Goal: Check status: Check status

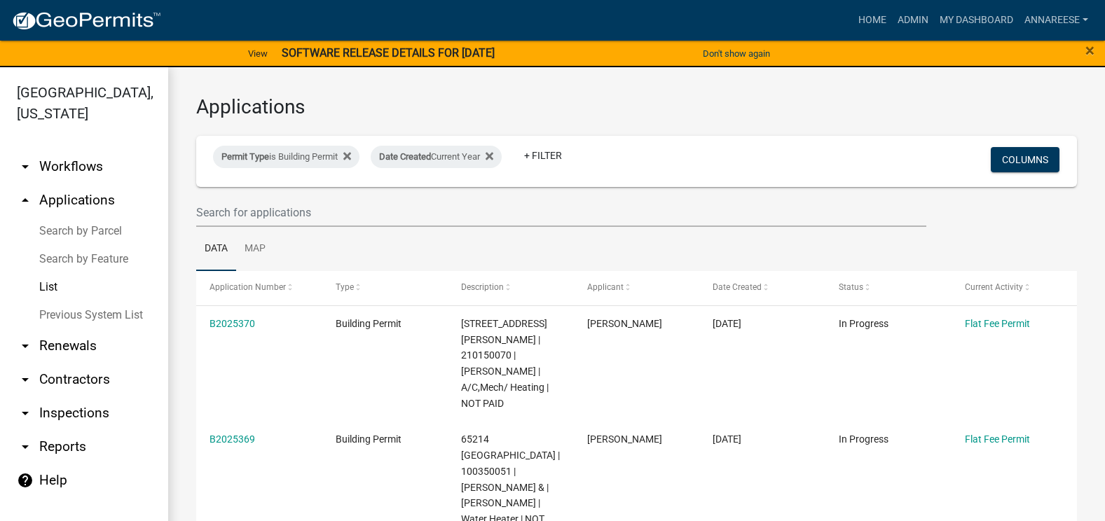
select select "3: 100"
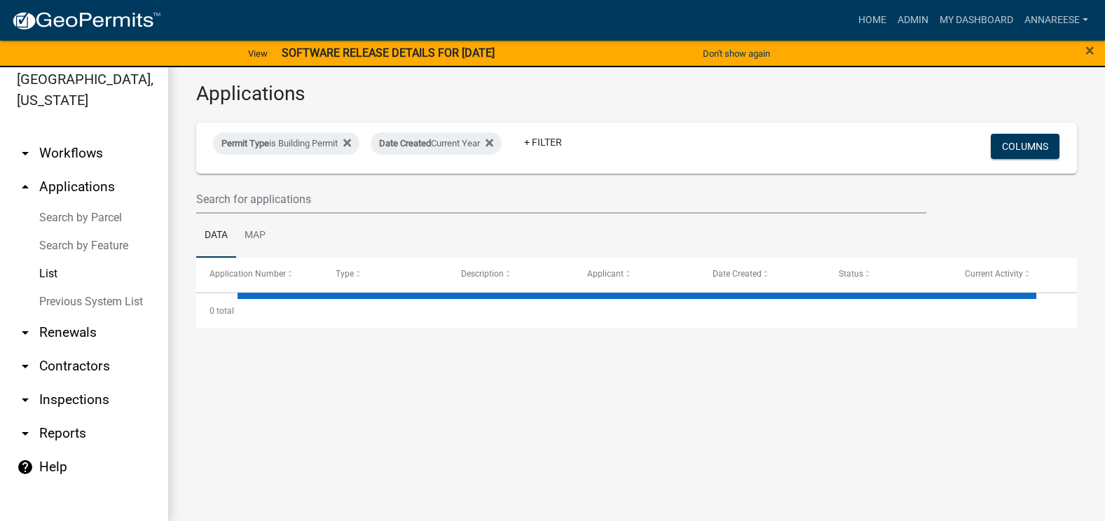
select select "3: 100"
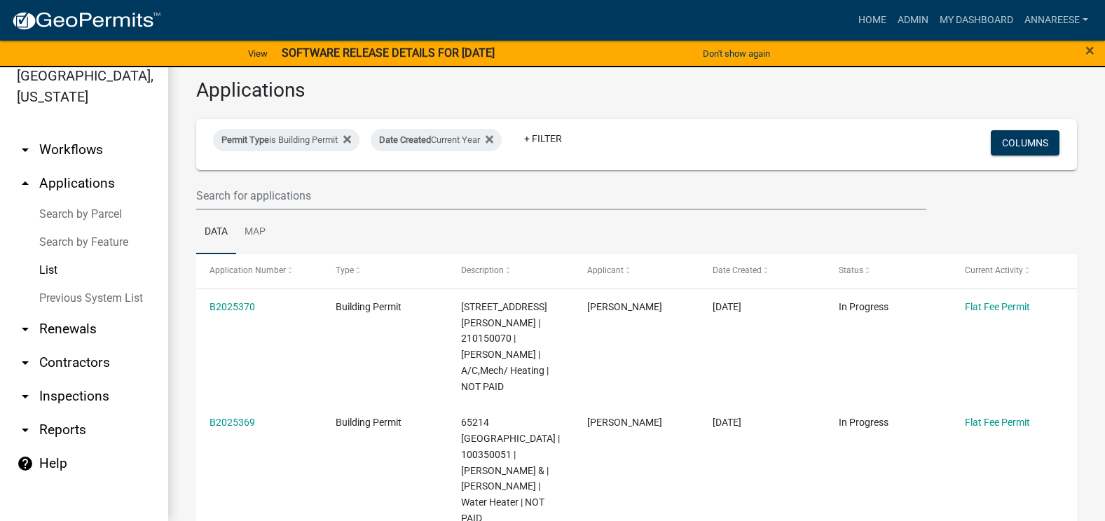
scroll to position [280, 0]
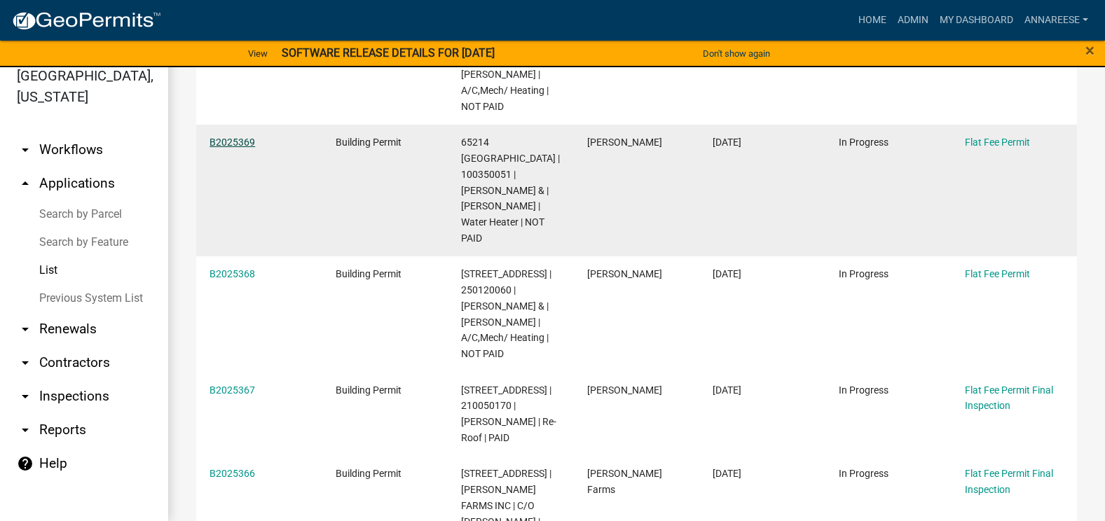
click at [223, 134] on div "B2025369" at bounding box center [258, 142] width 99 height 16
click at [231, 134] on div "B2025369" at bounding box center [258, 142] width 99 height 16
click at [227, 137] on link "B2025369" at bounding box center [232, 142] width 46 height 11
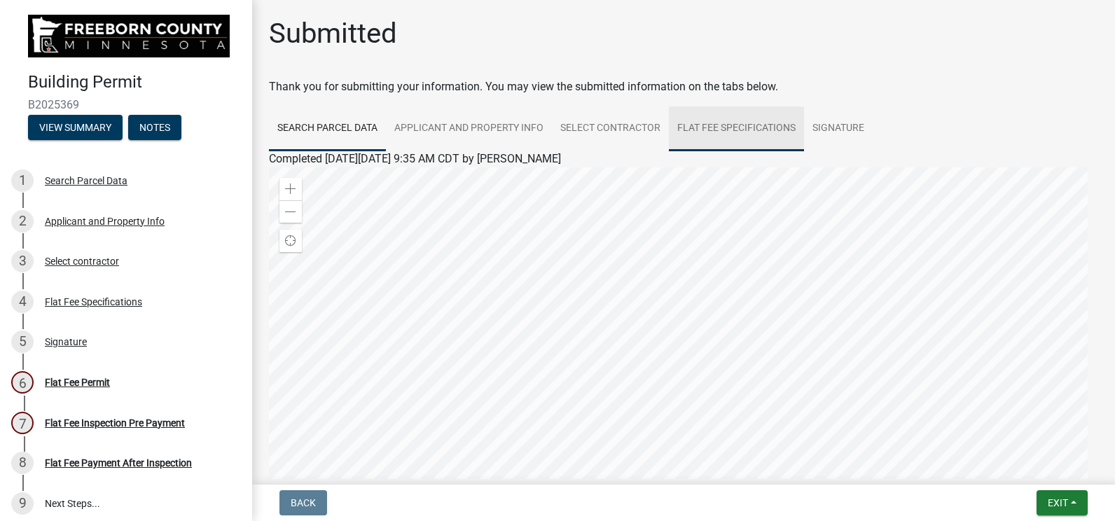
click at [728, 112] on link "Flat Fee Specifications" at bounding box center [736, 128] width 135 height 45
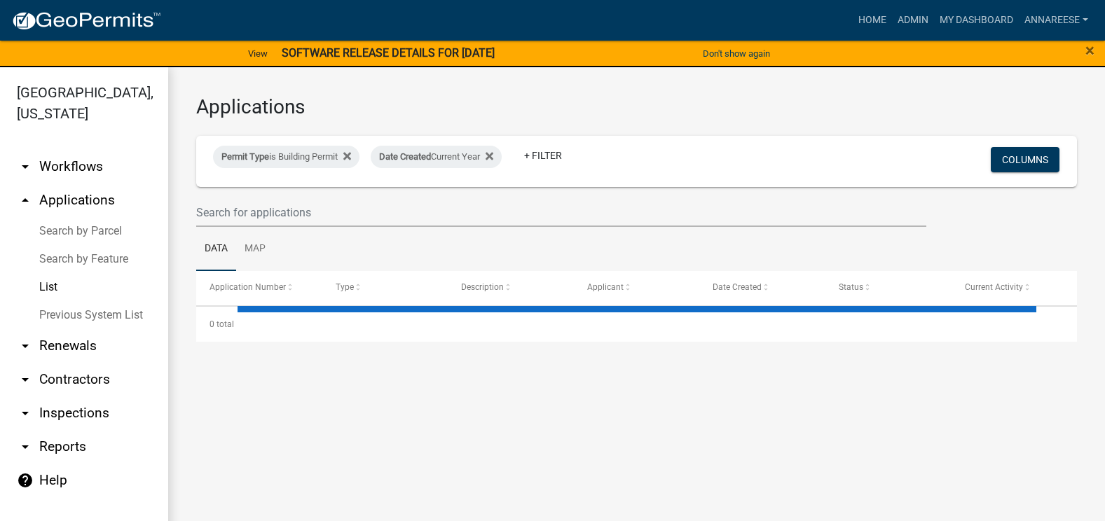
select select "3: 100"
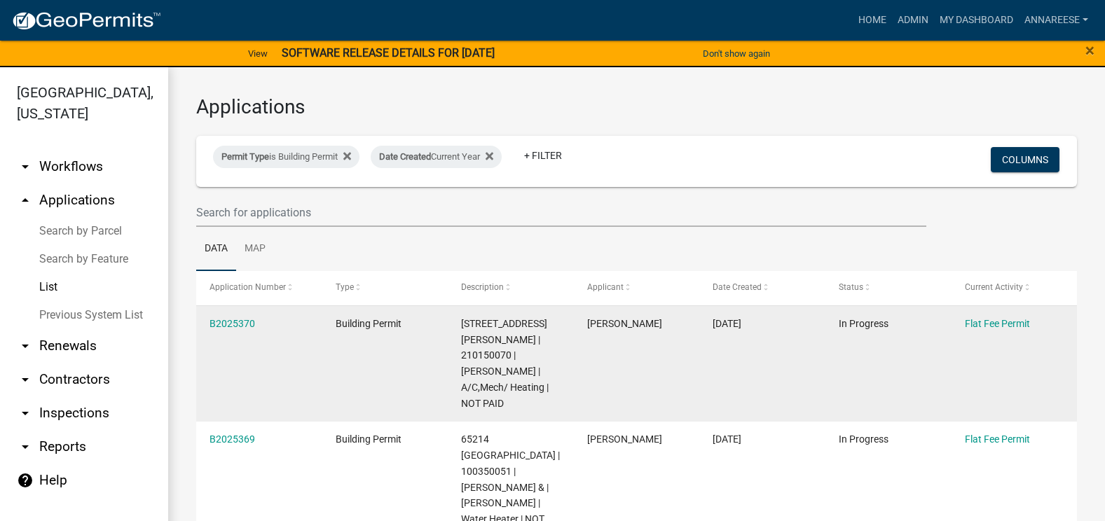
drag, startPoint x: 232, startPoint y: 331, endPoint x: 237, endPoint y: 324, distance: 8.5
click at [233, 330] on div "B2025370" at bounding box center [258, 324] width 99 height 16
click at [238, 322] on link "B2025370" at bounding box center [232, 323] width 46 height 11
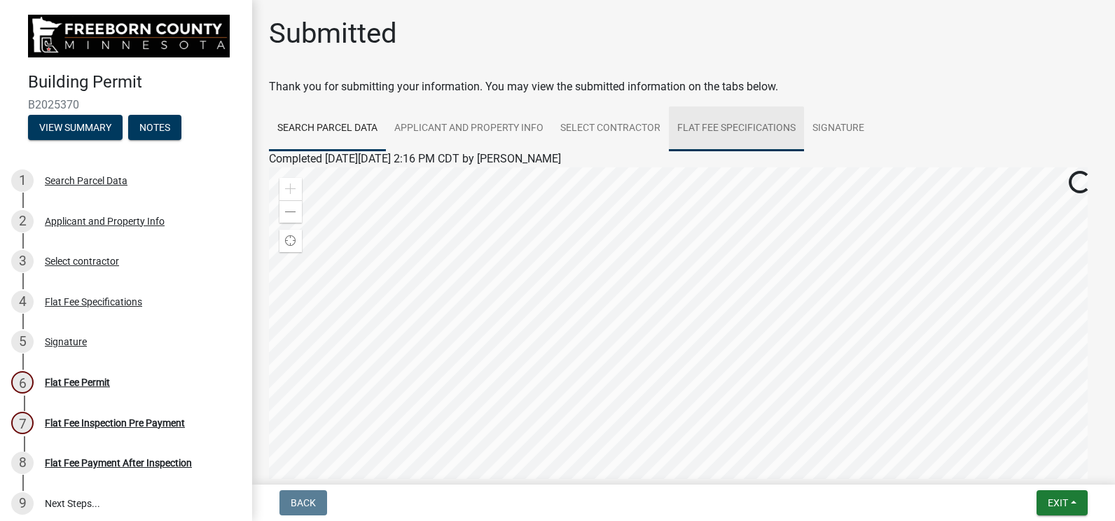
click at [745, 123] on link "Flat Fee Specifications" at bounding box center [736, 128] width 135 height 45
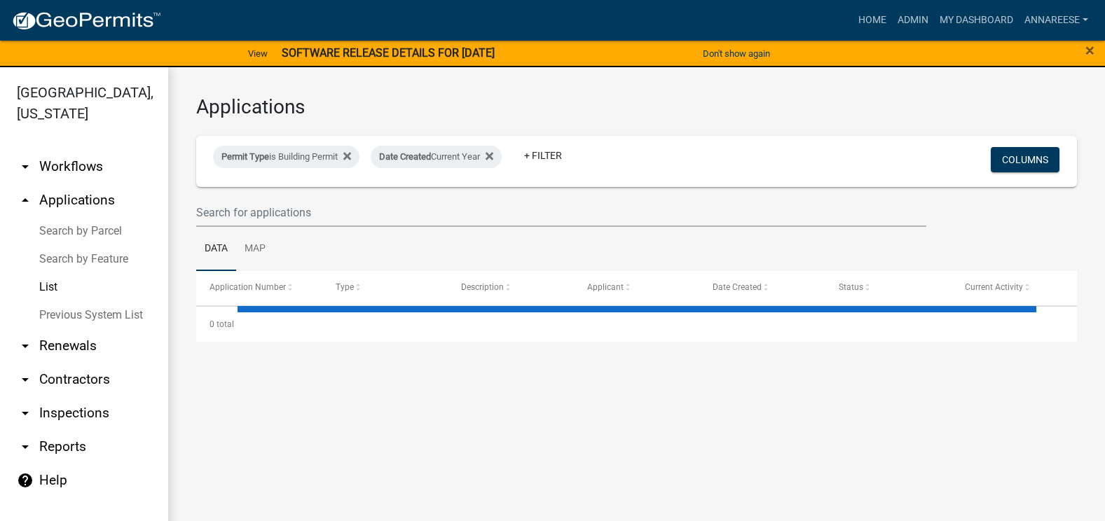
select select "3: 100"
